Goal: Transaction & Acquisition: Purchase product/service

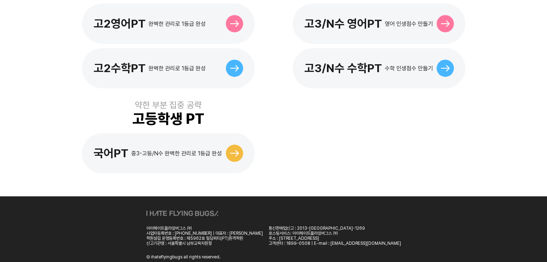
scroll to position [403, 0]
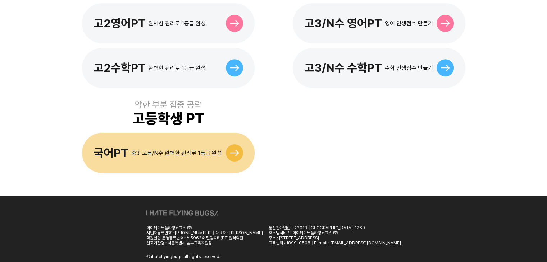
click at [156, 151] on div "국어PT 중3-고등/N수 완벽한 관리로 1등급 완성" at bounding box center [168, 153] width 173 height 40
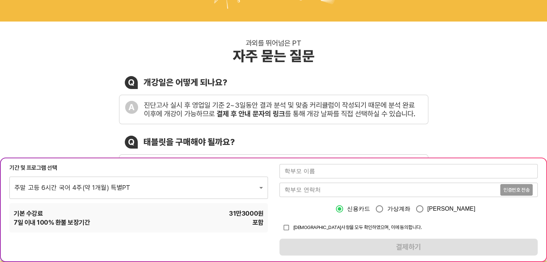
scroll to position [72, 0]
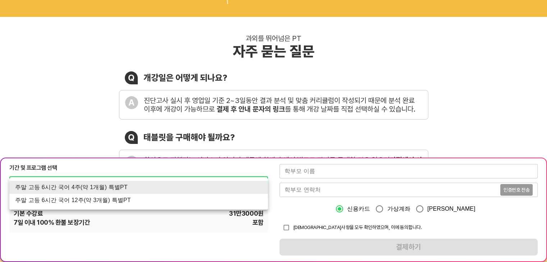
click at [188, 198] on li "주말 고등 6시간 국어 12주(약 3개월) 특별PT" at bounding box center [138, 200] width 259 height 13
type input "2134"
